Goal: Information Seeking & Learning: Learn about a topic

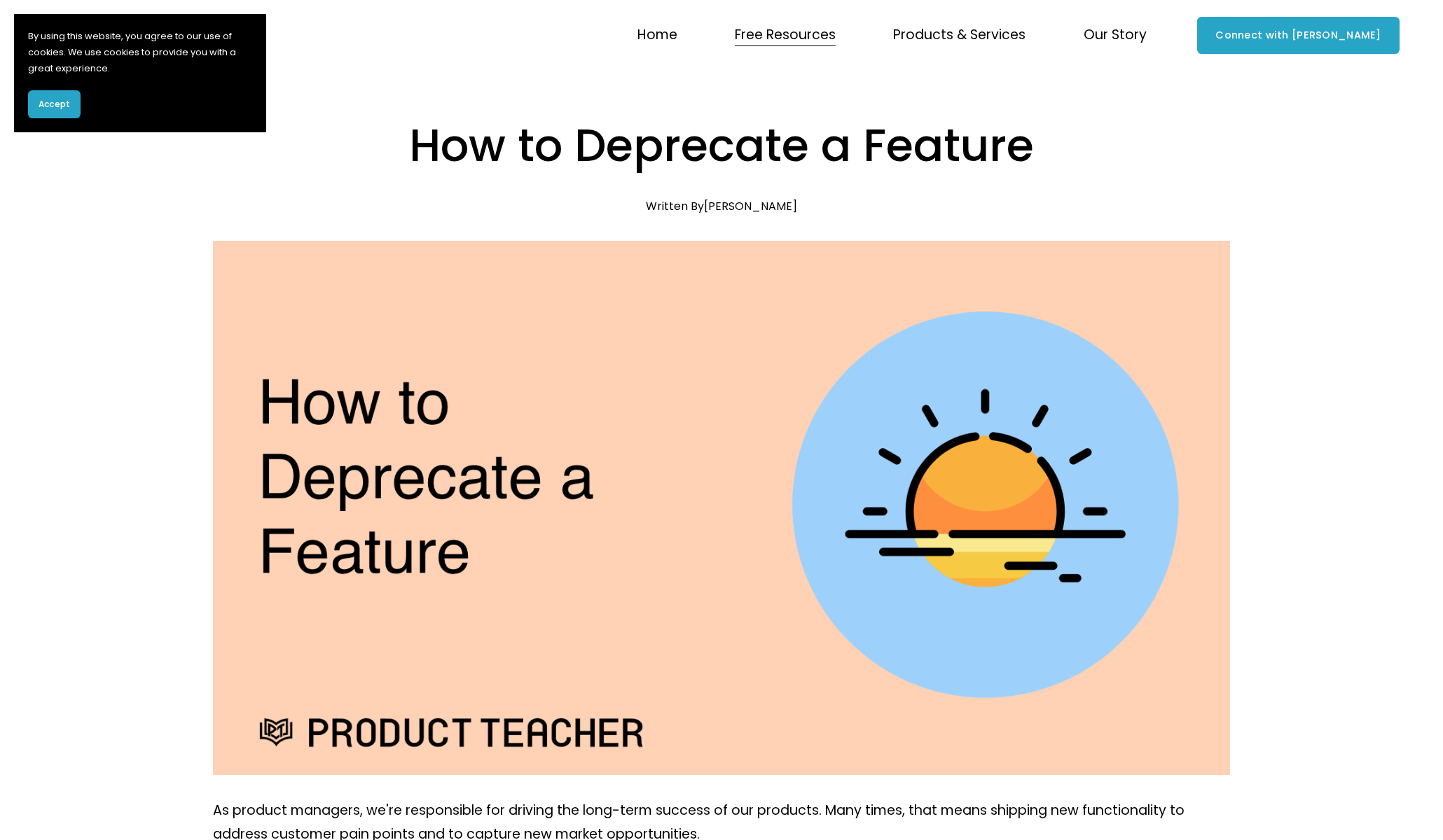
scroll to position [579, 0]
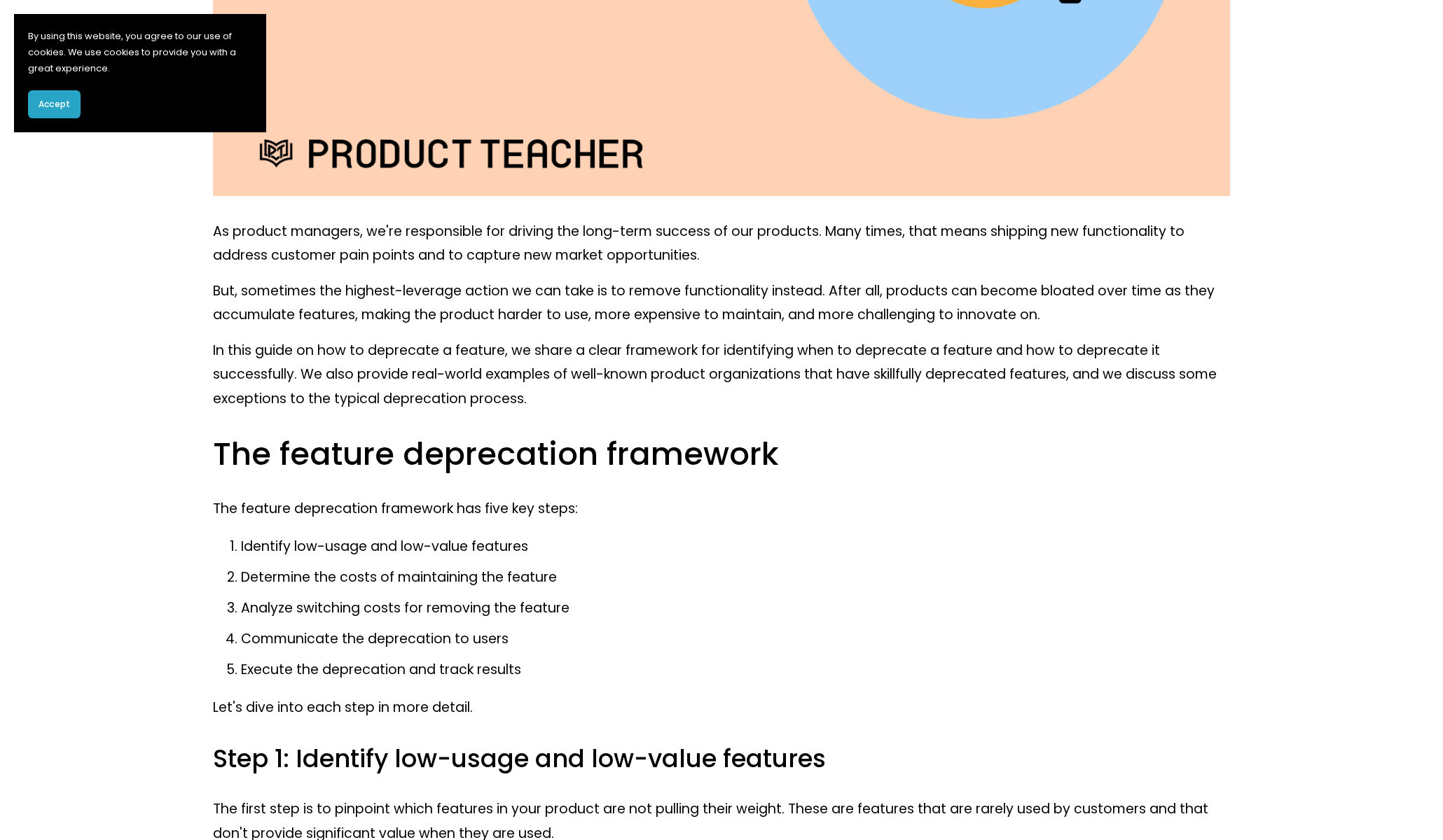
click at [63, 111] on button "Accept" at bounding box center [54, 104] width 52 height 28
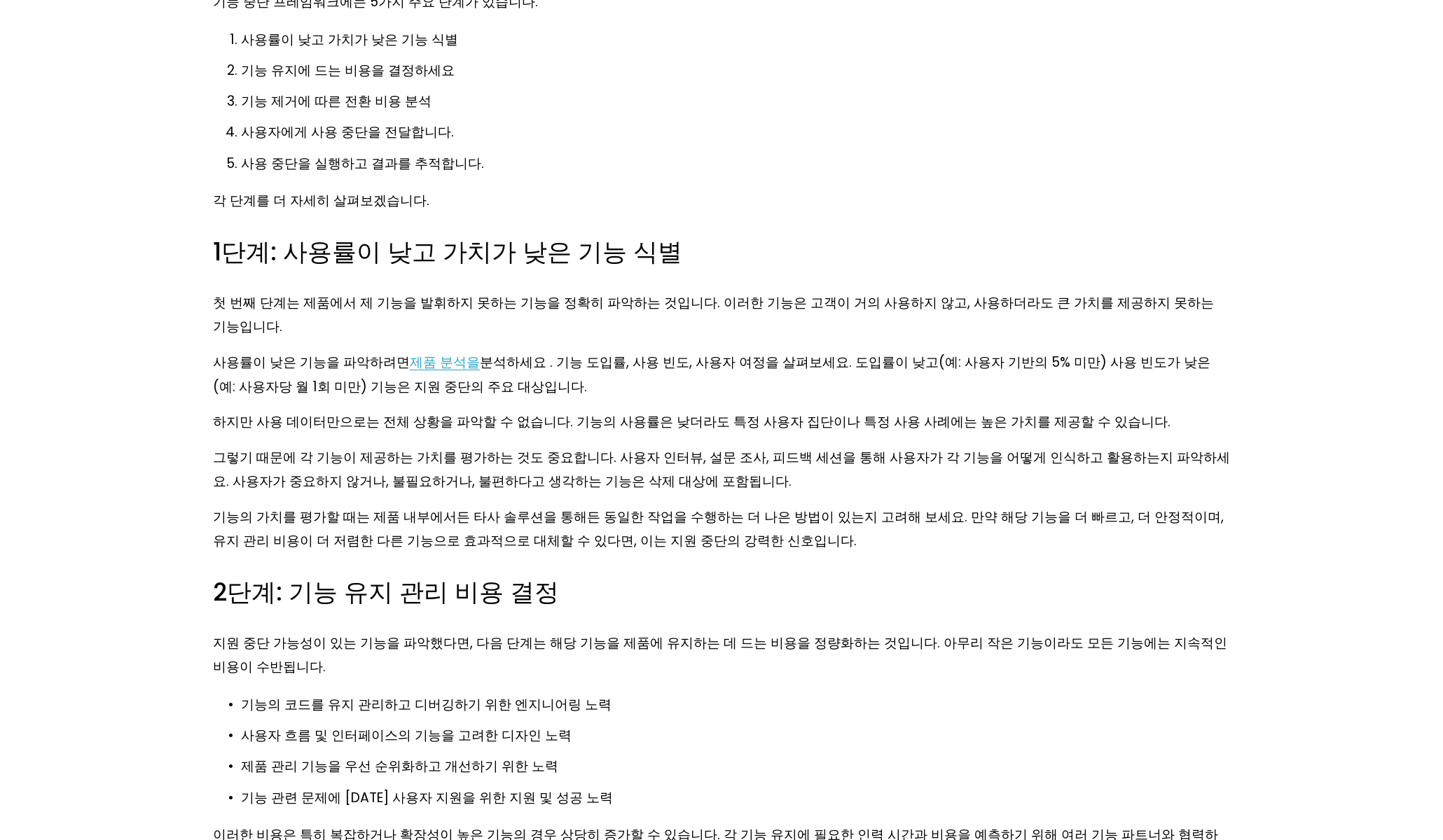
scroll to position [1063, 0]
click at [298, 411] on font "하지만 사용 데이터만으로는 전체 상황을 파악할 수 없습니다. 기능의 사용률은 낮더라도 특정 사용자 집단이나 특정 사용 사례에는 높은 가치를 제…" at bounding box center [692, 420] width 957 height 19
click at [645, 411] on font "하지만 사용 데이터만으로는 전체 상황을 파악할 수 없습니다. 기능의 사용률은 낮더라도 특정 사용자 집단이나 특정 사용 사례에는 높은 가치를 제…" at bounding box center [692, 420] width 957 height 19
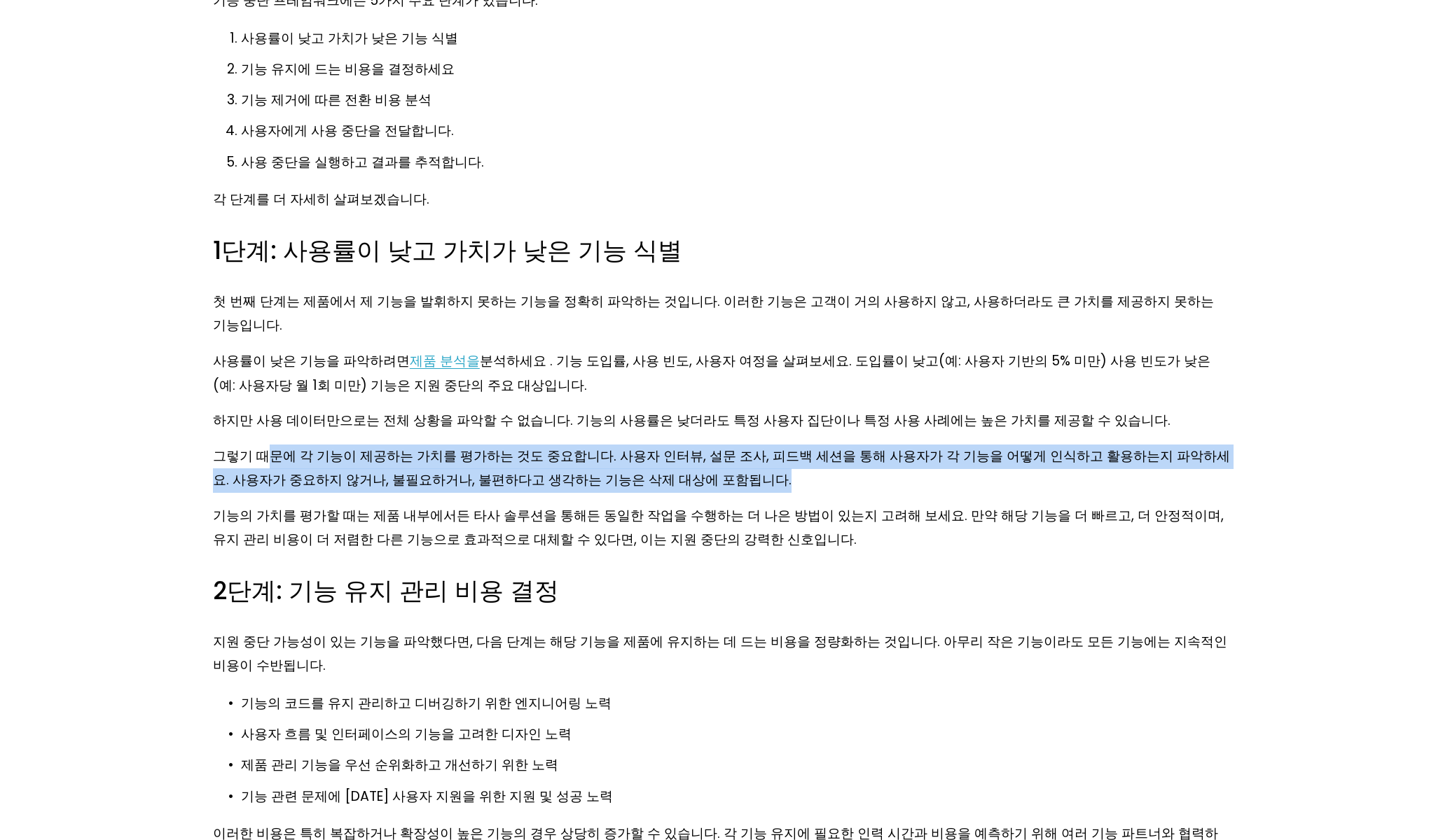
drag, startPoint x: 610, startPoint y: 428, endPoint x: 670, endPoint y: 458, distance: 67.1
click at [707, 456] on p "그렇기 때문에 각 기능이 제공하는 가치를 평가하는 것도 중요합니다. 사용자 인터뷰, 설문 조사, 피드백 세션을 통해 사용자가 각 기능을 어떻게…" at bounding box center [721, 469] width 1017 height 48
click at [660, 458] on p "그렇기 때문에 각 기능이 제공하는 가치를 평가하는 것도 중요합니다. 사용자 인터뷰, 설문 조사, 피드백 세션을 통해 사용자가 각 기능을 어떻게…" at bounding box center [721, 469] width 1017 height 48
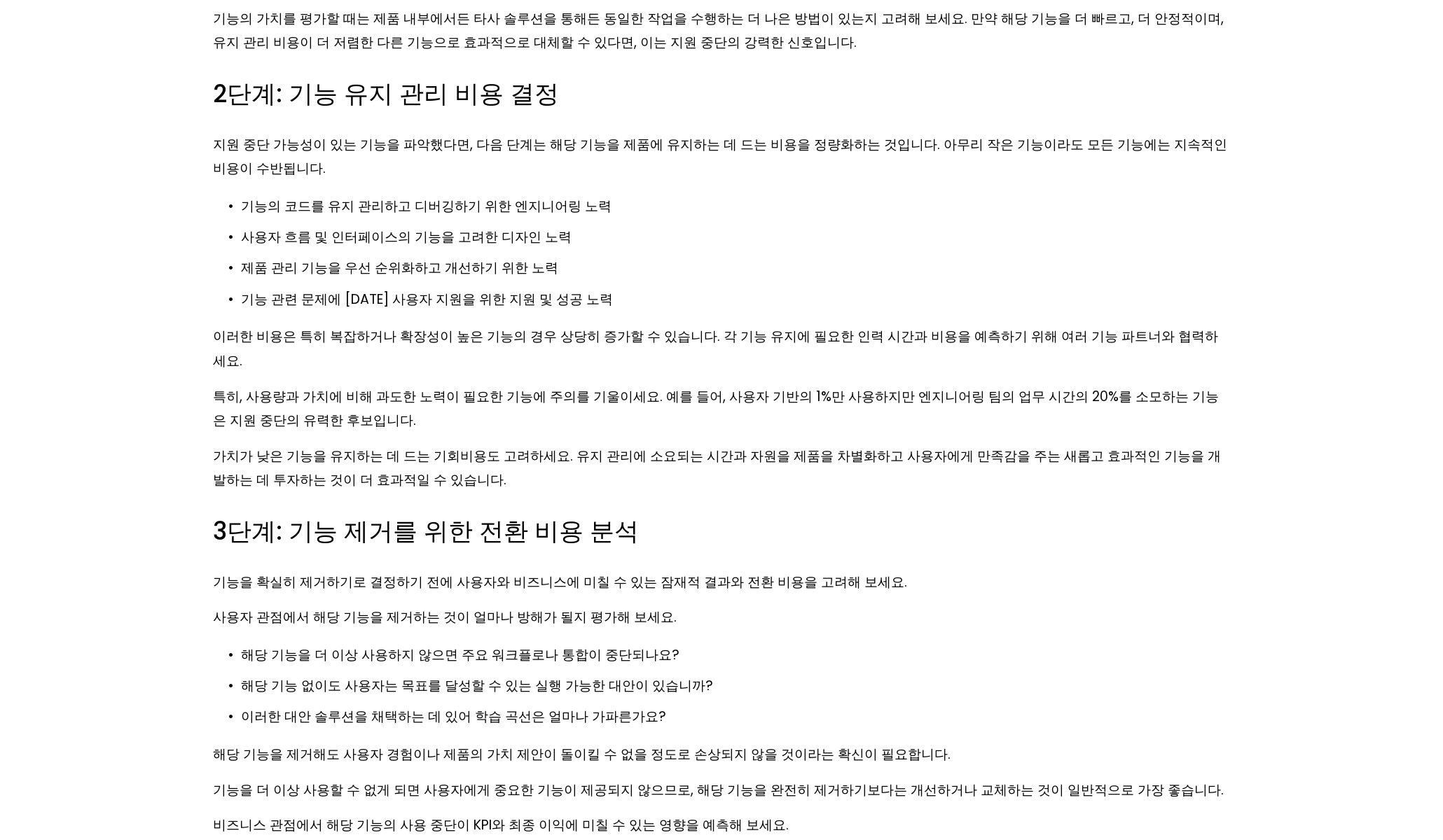
scroll to position [1561, 0]
drag, startPoint x: 287, startPoint y: 456, endPoint x: 882, endPoint y: 453, distance: 595.0
click at [708, 515] on h3 "3단계: 기능 제거를 위한 전환 비용 분석" at bounding box center [721, 531] width 1017 height 33
drag, startPoint x: 892, startPoint y: 452, endPoint x: 860, endPoint y: 449, distance: 32.1
click at [892, 515] on h3 "3단계: 기능 제거를 위한 전환 비용 분석" at bounding box center [721, 531] width 1017 height 33
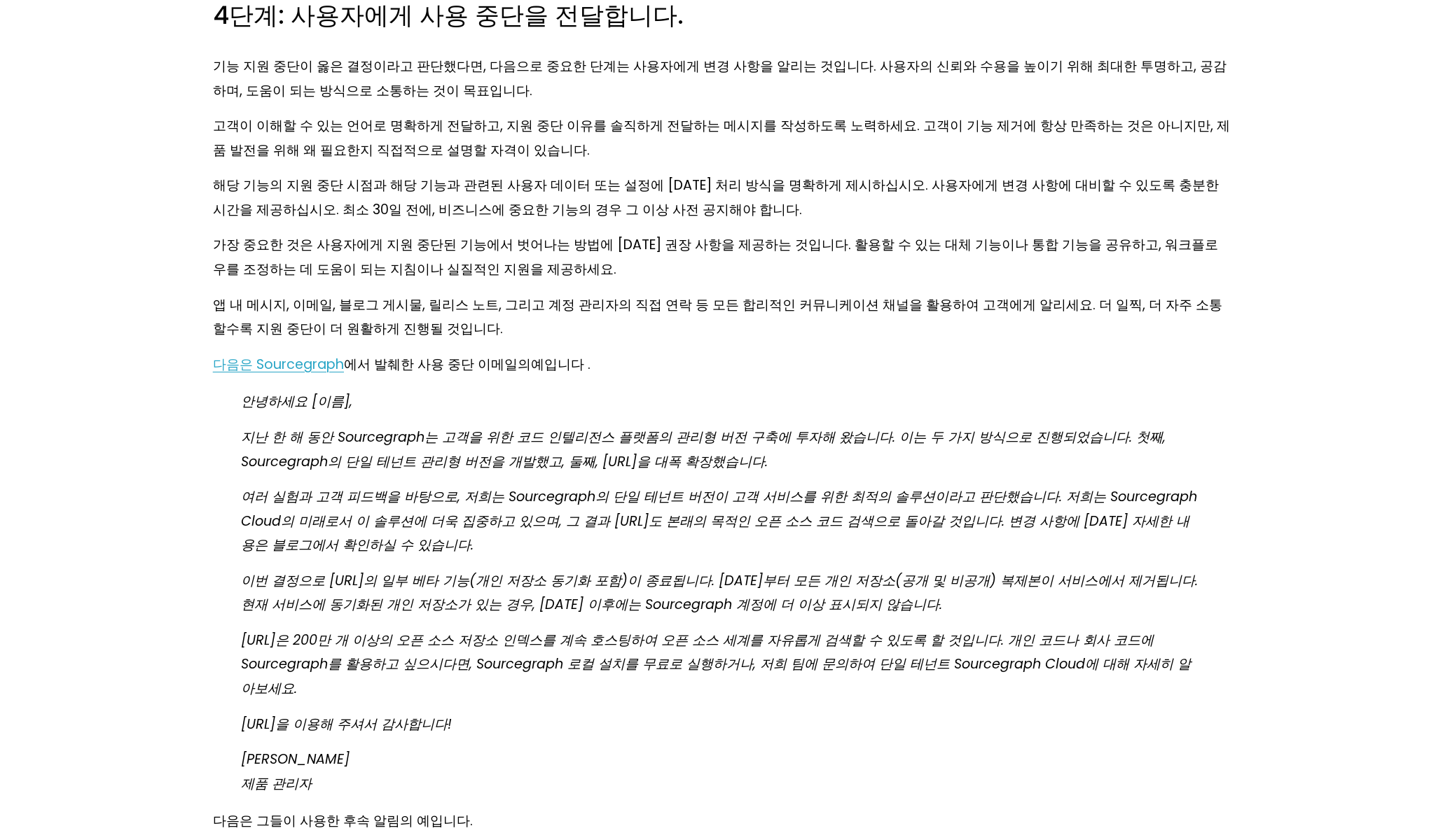
scroll to position [2544, 0]
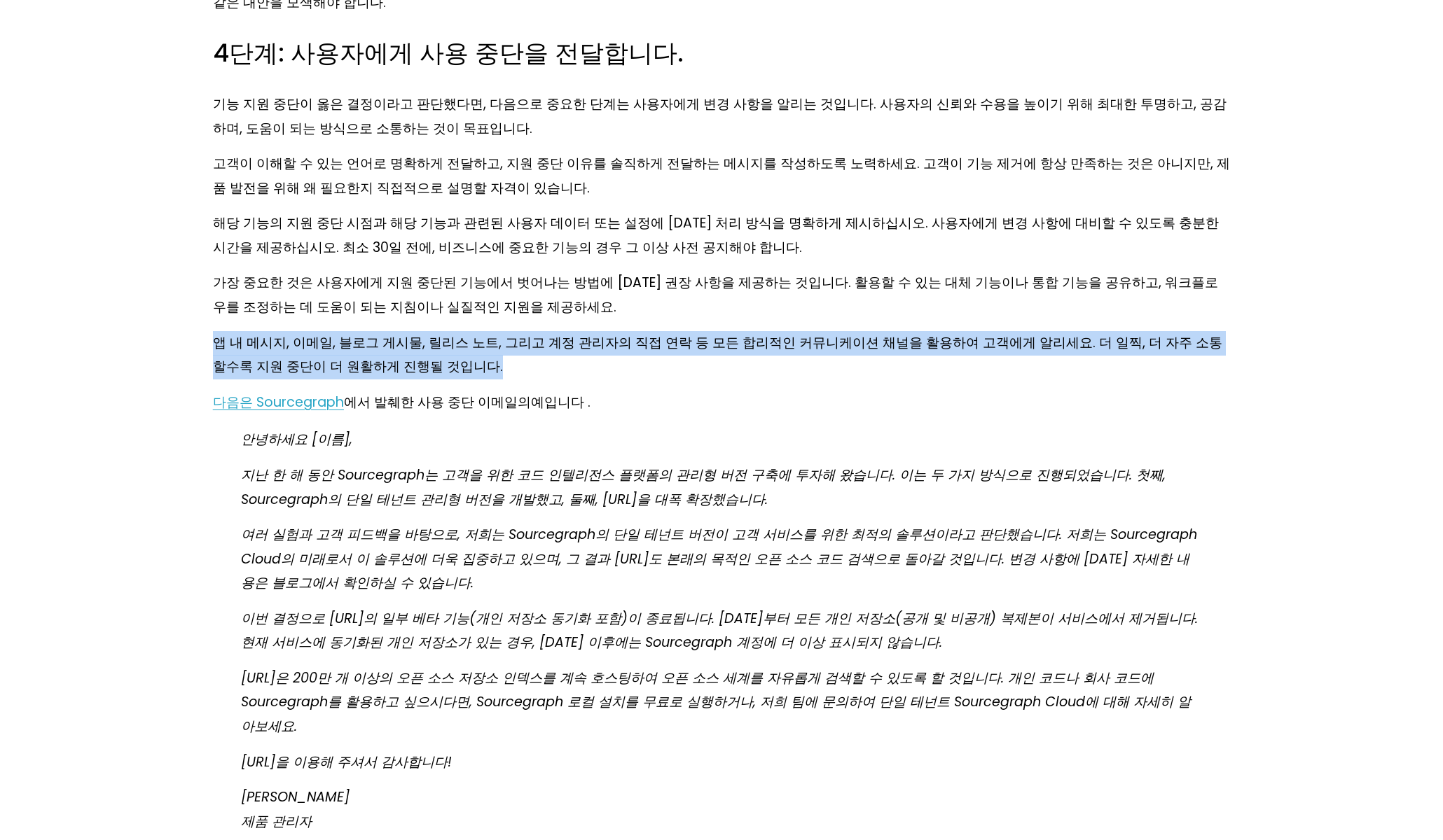
drag, startPoint x: 214, startPoint y: 269, endPoint x: 1077, endPoint y: 302, distance: 863.6
click at [1077, 331] on p "앱 내 메시지, 이메일, 블로그 게시물, 릴리스 노트, 그리고 계정 관리자의 직접 연락 등 모든 합리적인 커뮤니케이션 채널을 활용하여 고객에게…" at bounding box center [721, 355] width 1017 height 48
drag, startPoint x: 746, startPoint y: 290, endPoint x: 704, endPoint y: 277, distance: 44.0
click at [746, 331] on p "앱 내 메시지, 이메일, 블로그 게시물, 릴리스 노트, 그리고 계정 관리자의 직접 연락 등 모든 합리적인 커뮤니케이션 채널을 활용하여 고객에게…" at bounding box center [721, 355] width 1017 height 48
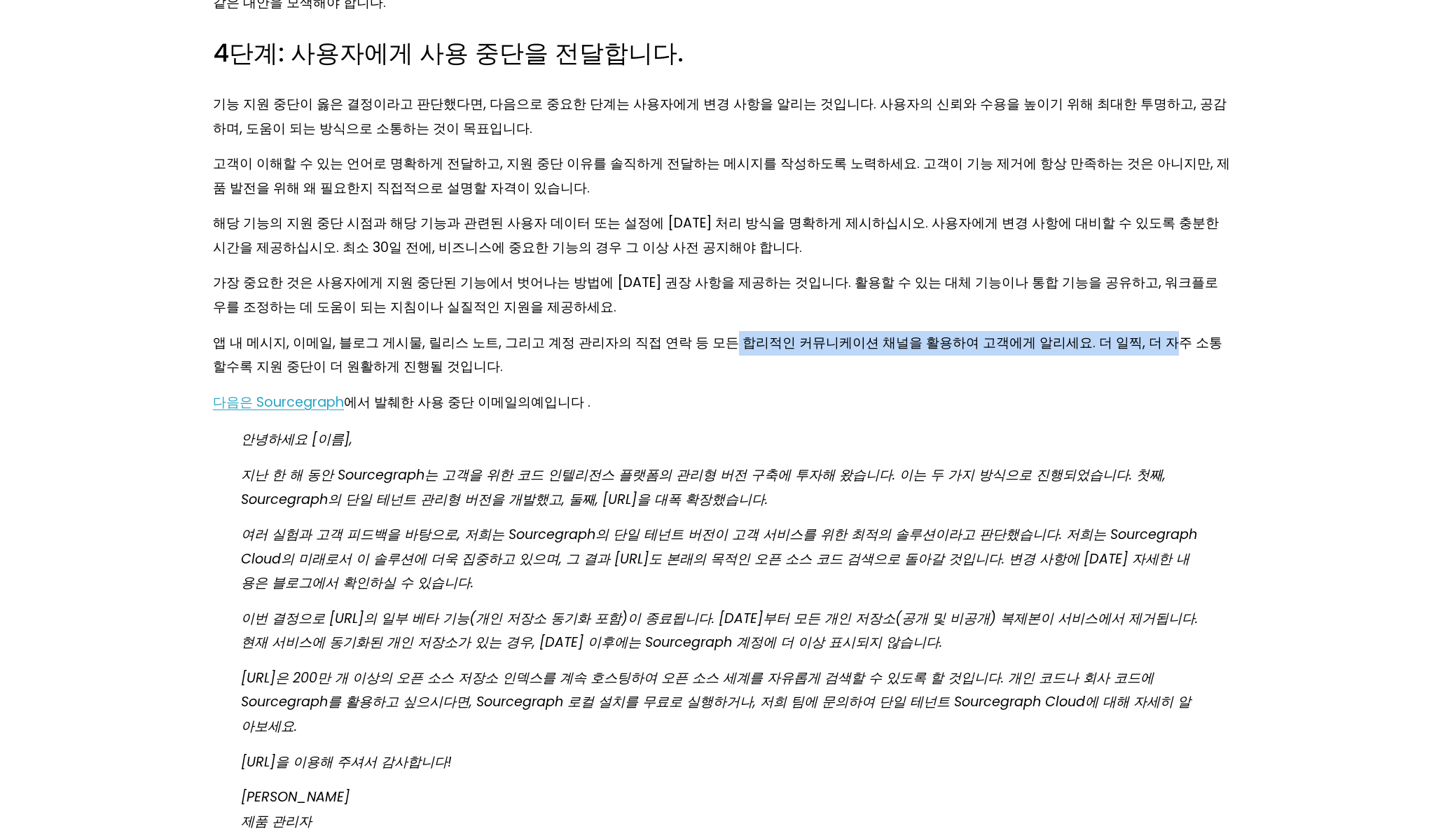
drag, startPoint x: 681, startPoint y: 269, endPoint x: 1071, endPoint y: 265, distance: 390.0
click at [1071, 333] on font "앱 내 메시지, 이메일, 블로그 게시물, 릴리스 노트, 그리고 계정 관리자의 직접 연락 등 모든 합리적인 커뮤니케이션 채널을 활용하여 고객에게…" at bounding box center [717, 355] width 1009 height 43
click at [651, 333] on font "앱 내 메시지, 이메일, 블로그 게시물, 릴리스 노트, 그리고 계정 관리자의 직접 연락 등 모든 합리적인 커뮤니케이션 채널을 활용하여 고객에게…" at bounding box center [717, 355] width 1009 height 43
drag, startPoint x: 405, startPoint y: 270, endPoint x: 1144, endPoint y: 268, distance: 739.0
click at [1144, 333] on font "앱 내 메시지, 이메일, 블로그 게시물, 릴리스 노트, 그리고 계정 관리자의 직접 연락 등 모든 합리적인 커뮤니케이션 채널을 활용하여 고객에게…" at bounding box center [717, 355] width 1009 height 43
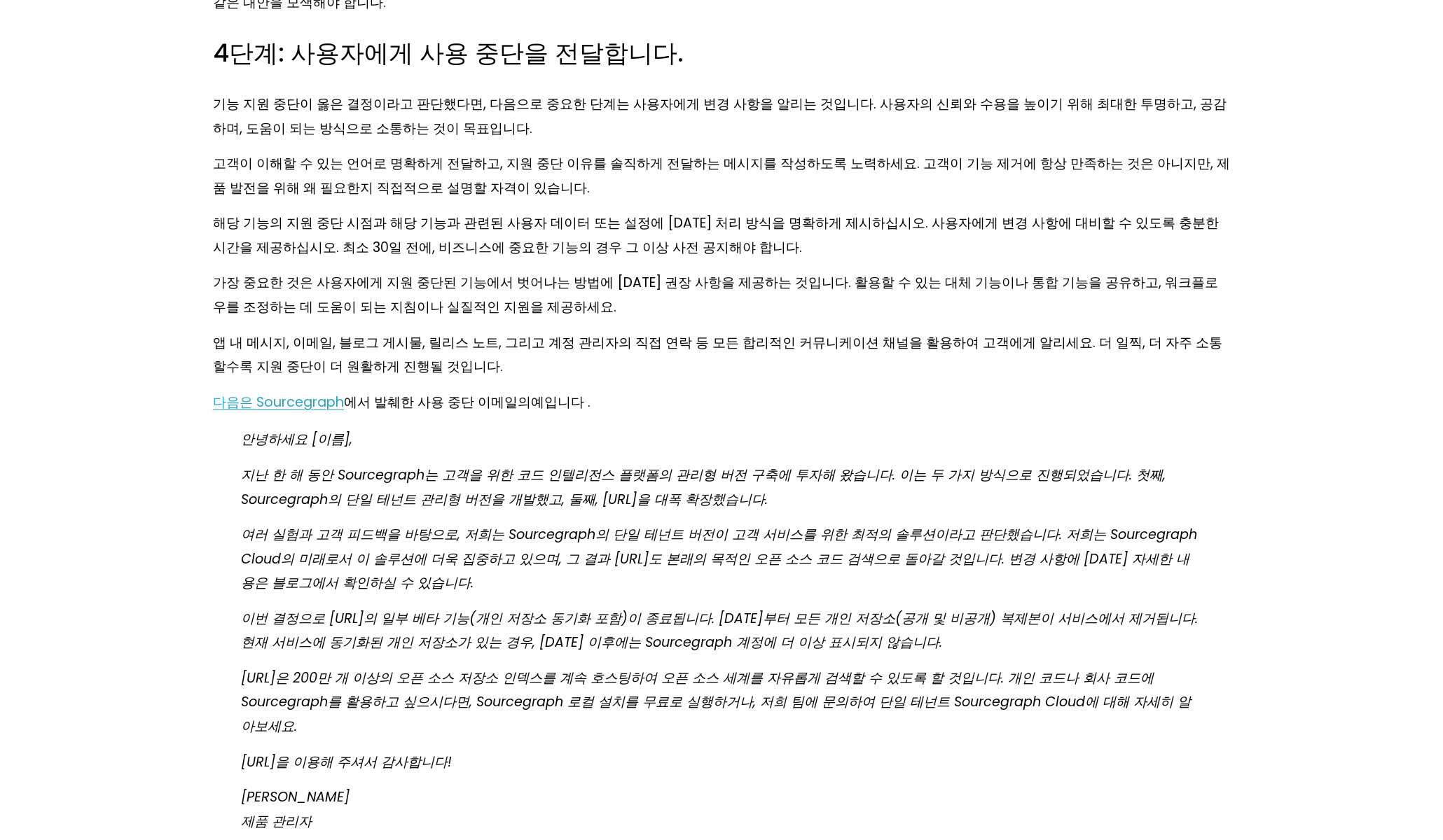
click at [1215, 333] on font "앱 내 메시지, 이메일, 블로그 게시물, 릴리스 노트, 그리고 계정 관리자의 직접 연락 등 모든 합리적인 커뮤니케이션 채널을 활용하여 고객에게…" at bounding box center [717, 355] width 1009 height 43
